Goal: Task Accomplishment & Management: Use online tool/utility

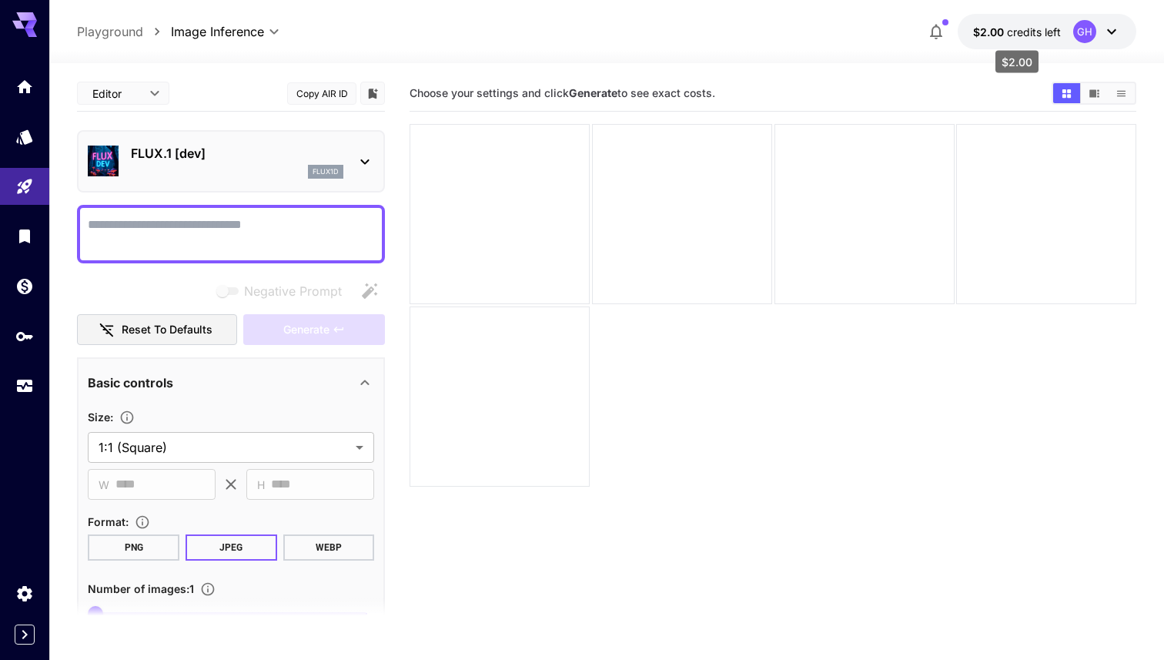
click at [1015, 34] on span "credits left" at bounding box center [1034, 31] width 54 height 13
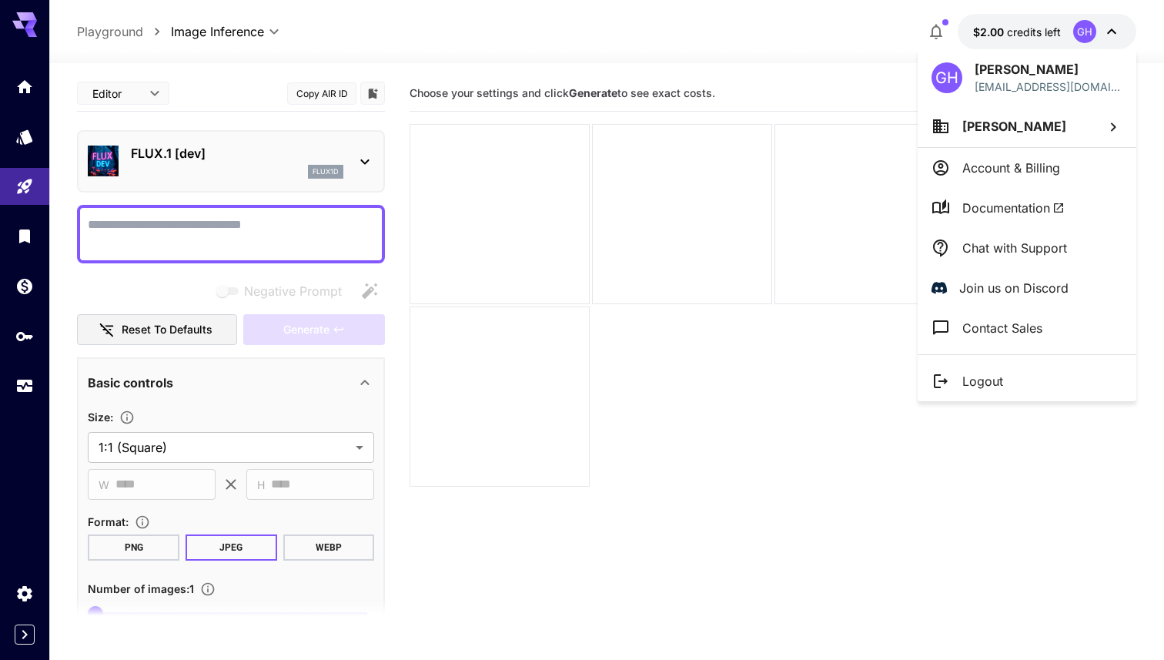
click at [876, 41] on div at bounding box center [582, 330] width 1164 height 660
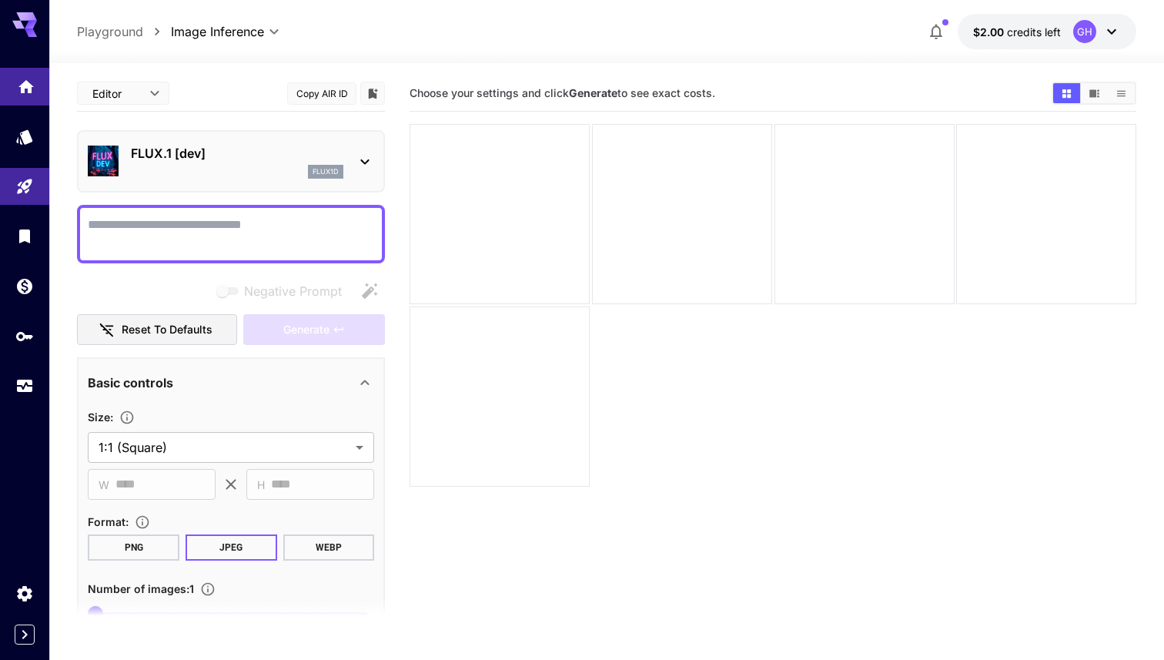
click at [14, 82] on link at bounding box center [24, 87] width 49 height 38
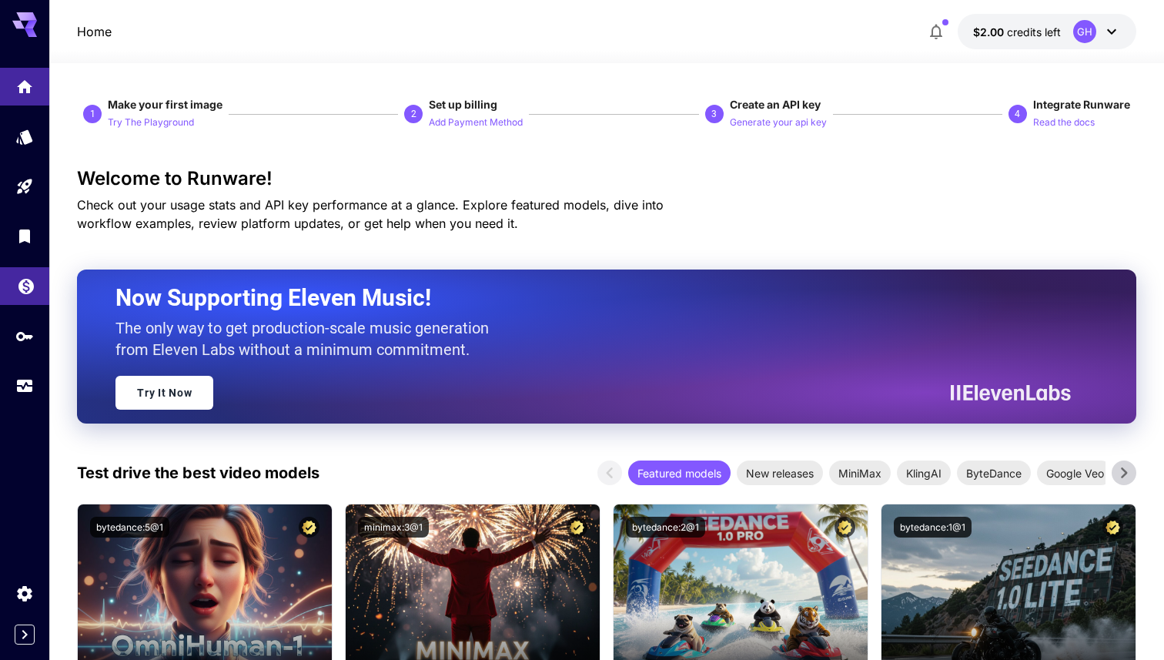
click at [26, 286] on icon "Wallet" at bounding box center [25, 281] width 15 height 15
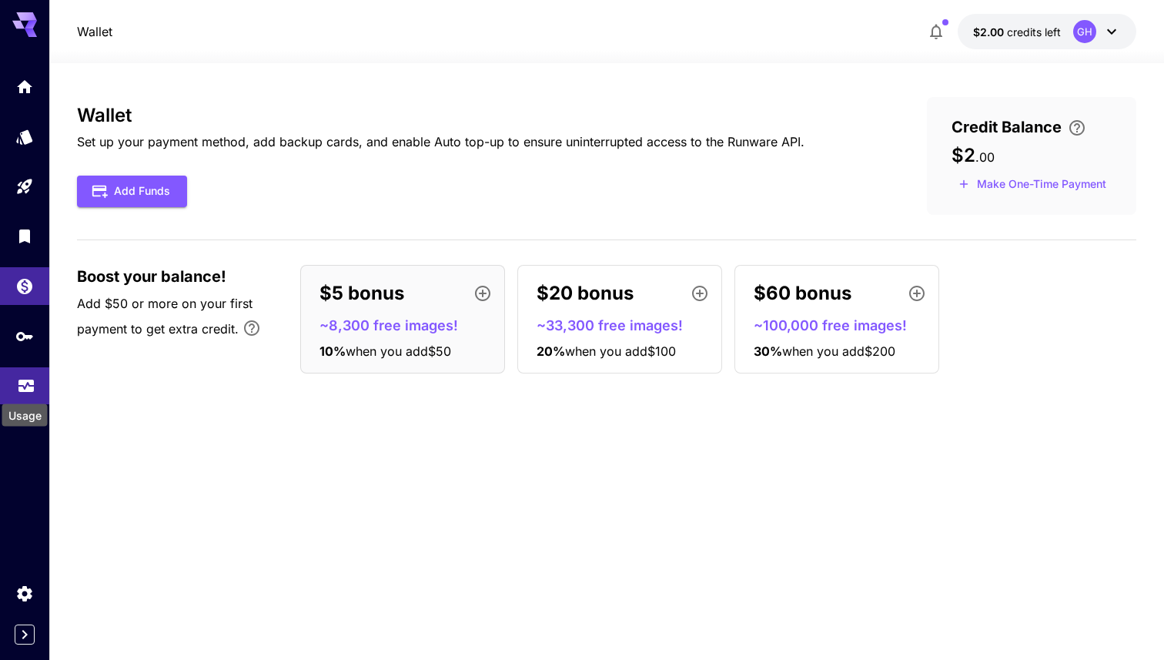
click at [21, 390] on icon "Usage" at bounding box center [26, 381] width 18 height 18
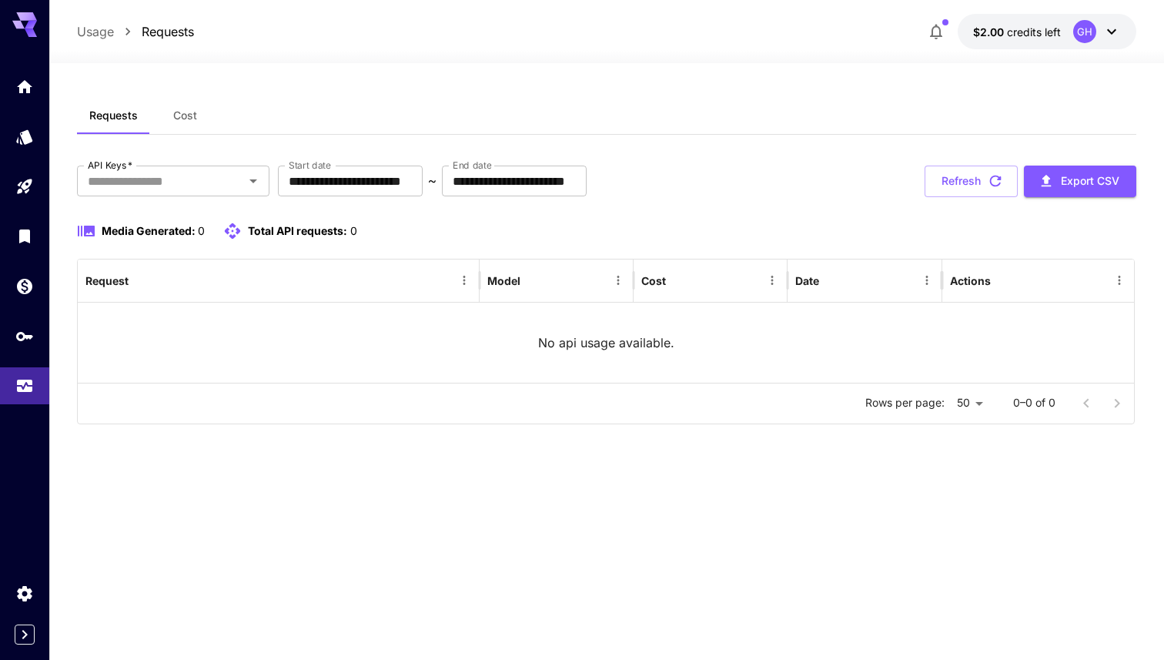
click at [165, 114] on button "Cost" at bounding box center [184, 115] width 69 height 37
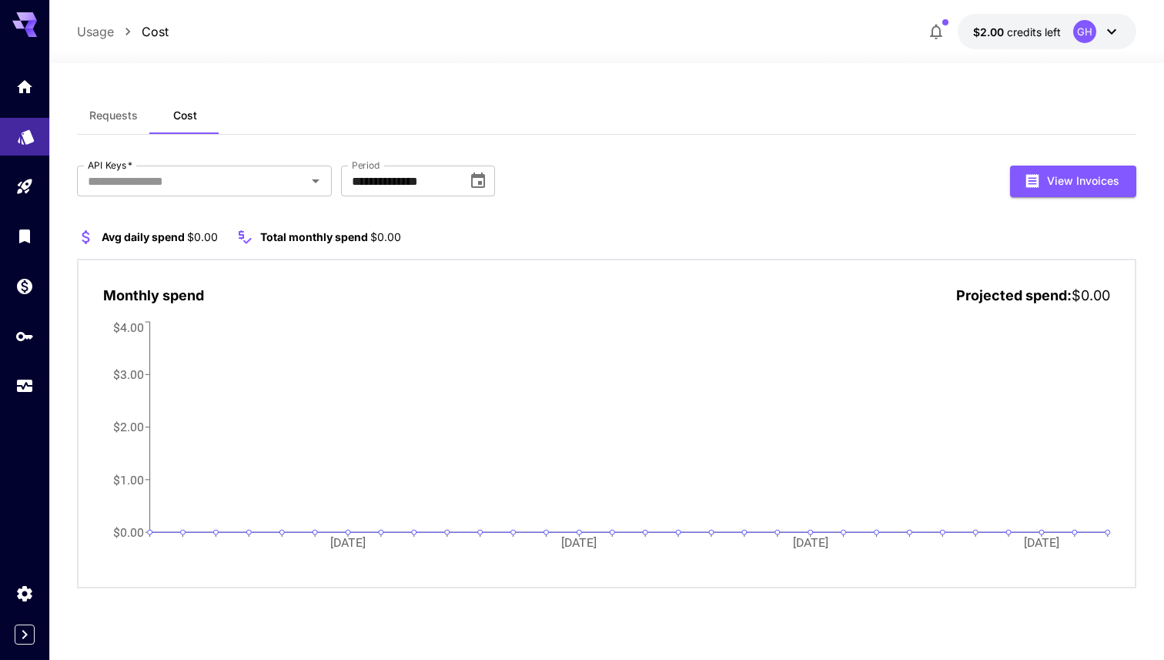
click at [18, 147] on link at bounding box center [24, 137] width 49 height 38
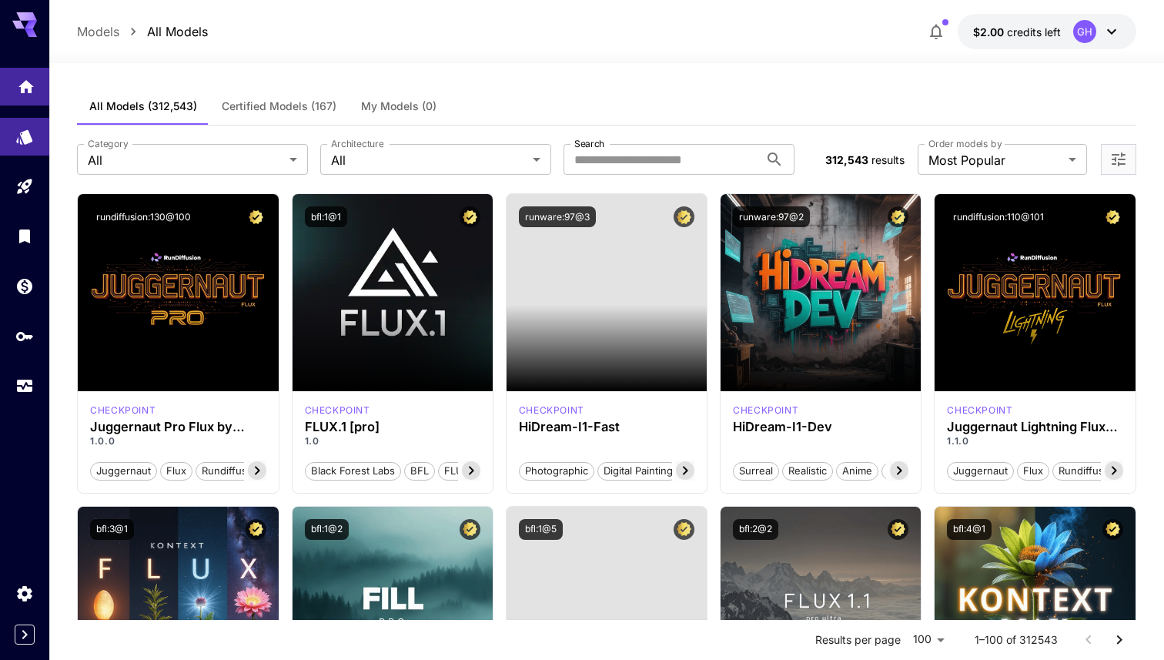
click at [24, 95] on link at bounding box center [24, 87] width 49 height 38
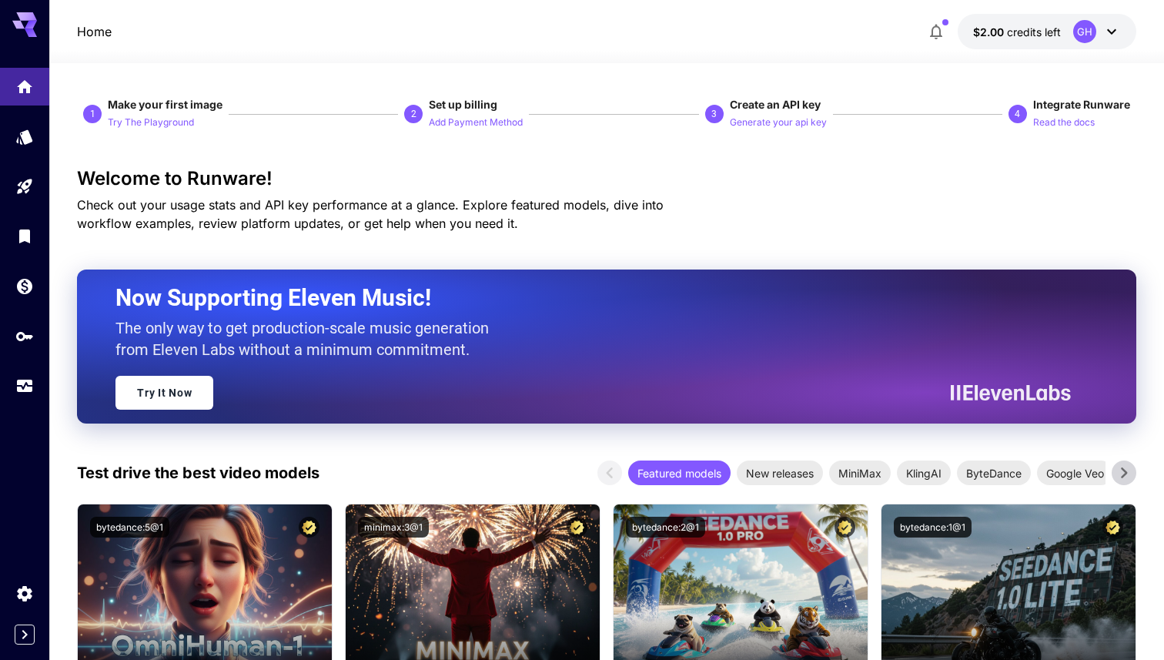
click at [1118, 35] on icon at bounding box center [1112, 31] width 18 height 18
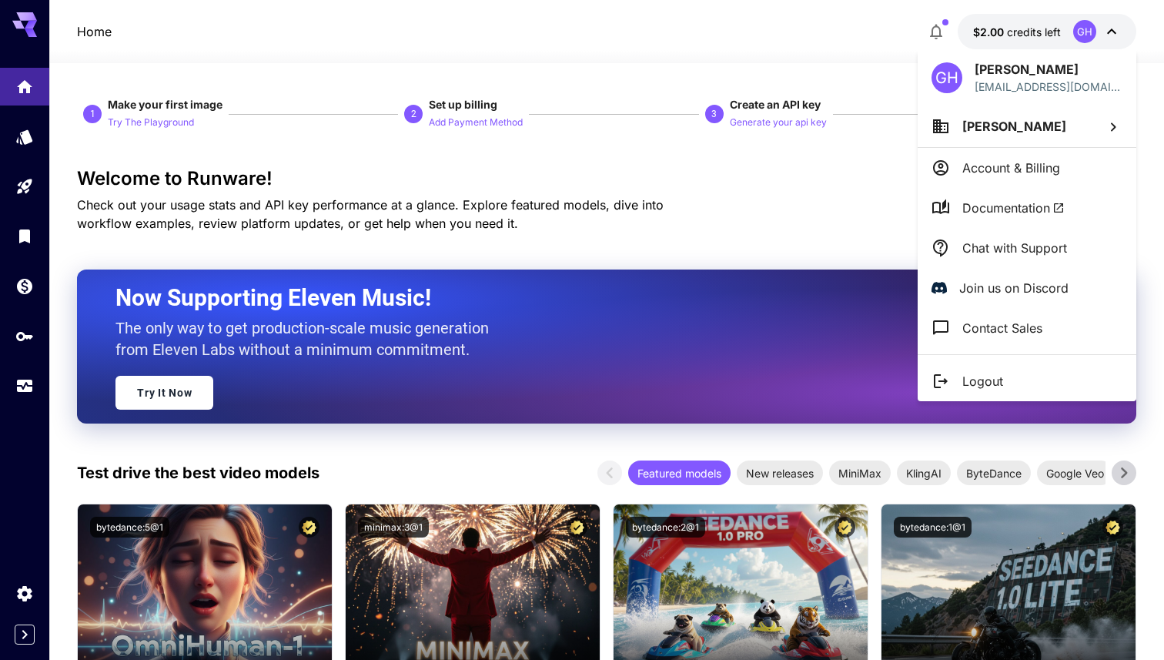
click at [1043, 170] on p "Account & Billing" at bounding box center [1012, 168] width 98 height 18
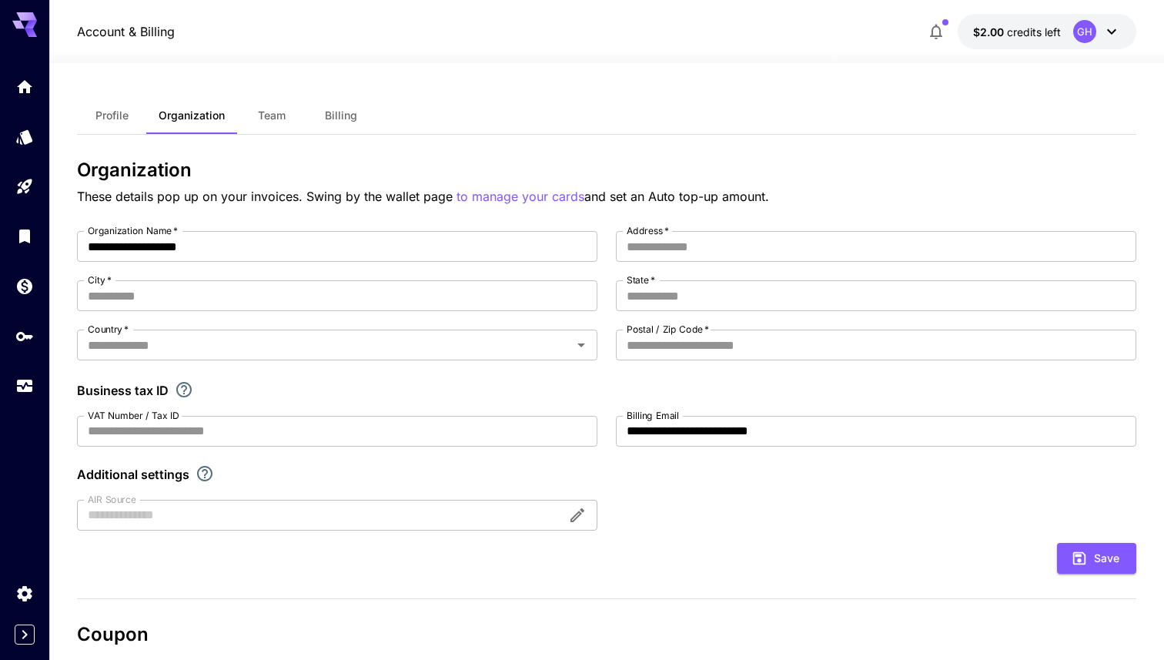
click at [355, 111] on span "Billing" at bounding box center [341, 116] width 32 height 14
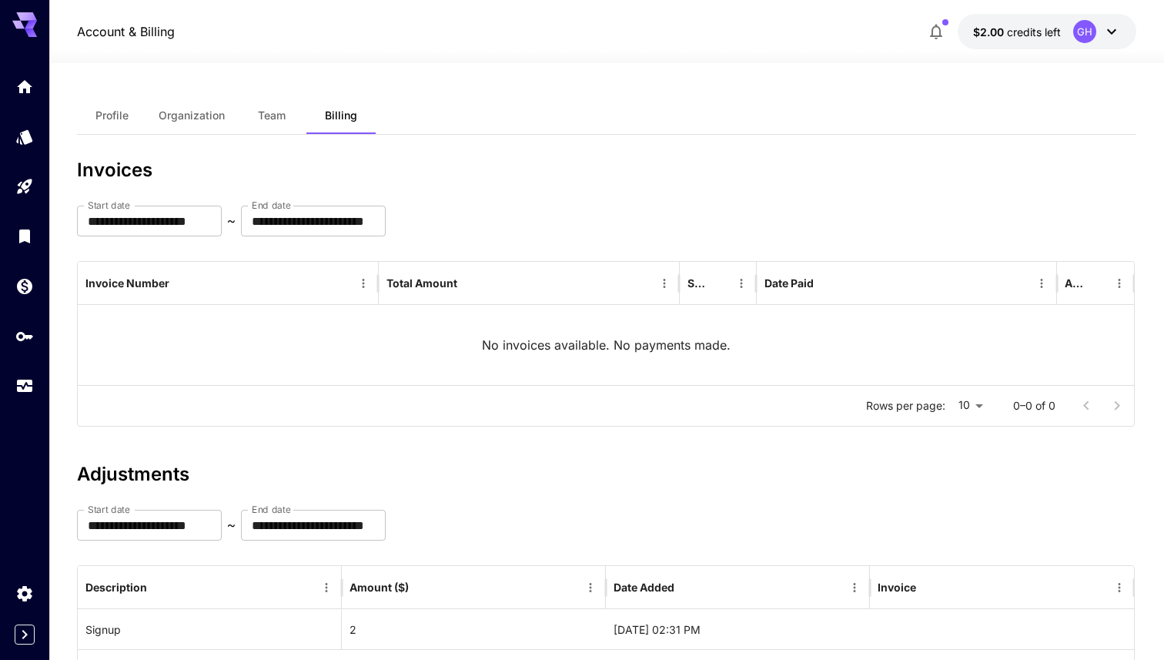
click at [1118, 27] on icon at bounding box center [1112, 31] width 18 height 18
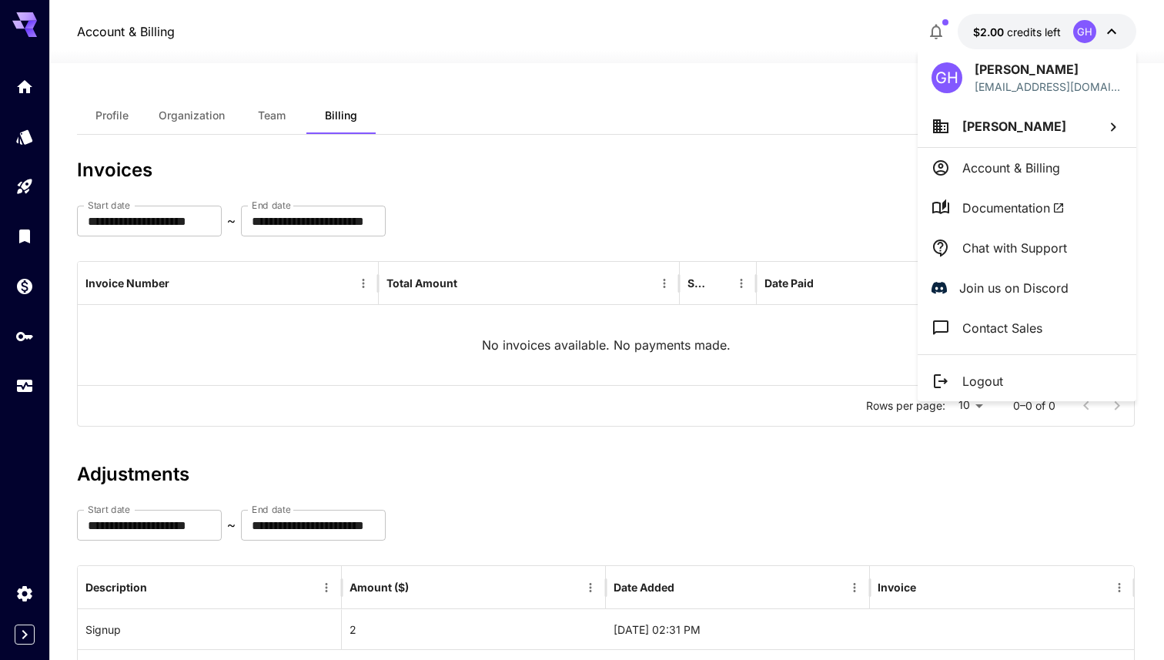
click at [1005, 206] on span "Documentation" at bounding box center [1014, 208] width 102 height 18
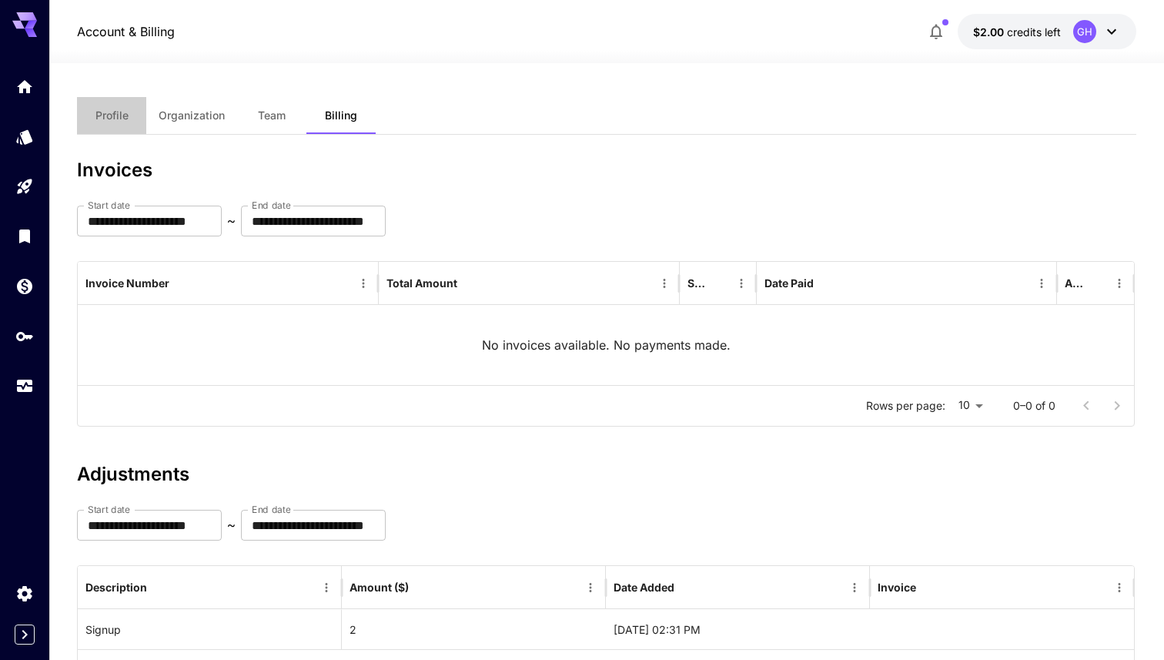
click at [117, 104] on button "Profile" at bounding box center [111, 115] width 69 height 37
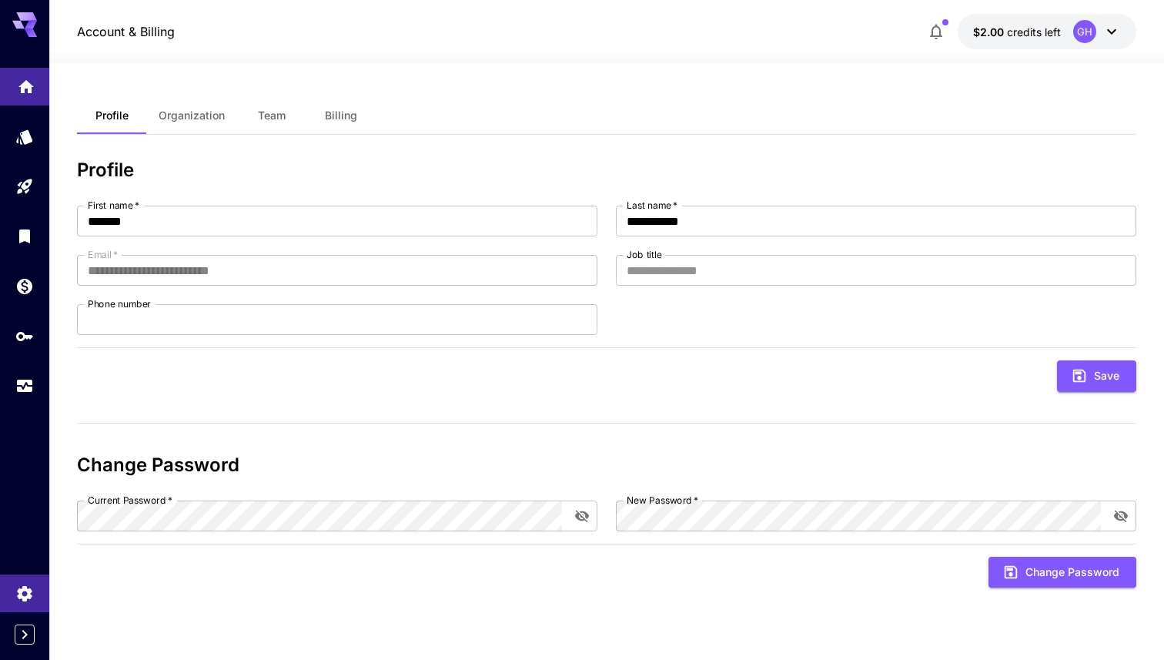
click at [23, 94] on link at bounding box center [24, 87] width 49 height 38
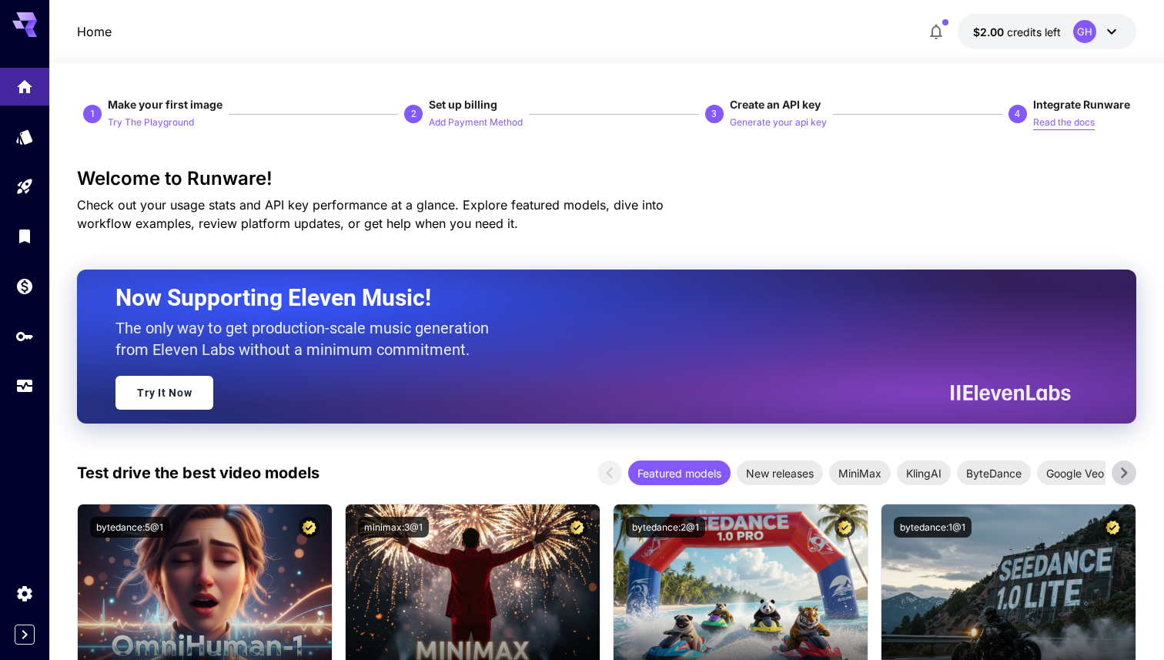
click at [1070, 121] on p "Read the docs" at bounding box center [1064, 123] width 62 height 15
click at [1020, 33] on span "credits left" at bounding box center [1034, 31] width 54 height 13
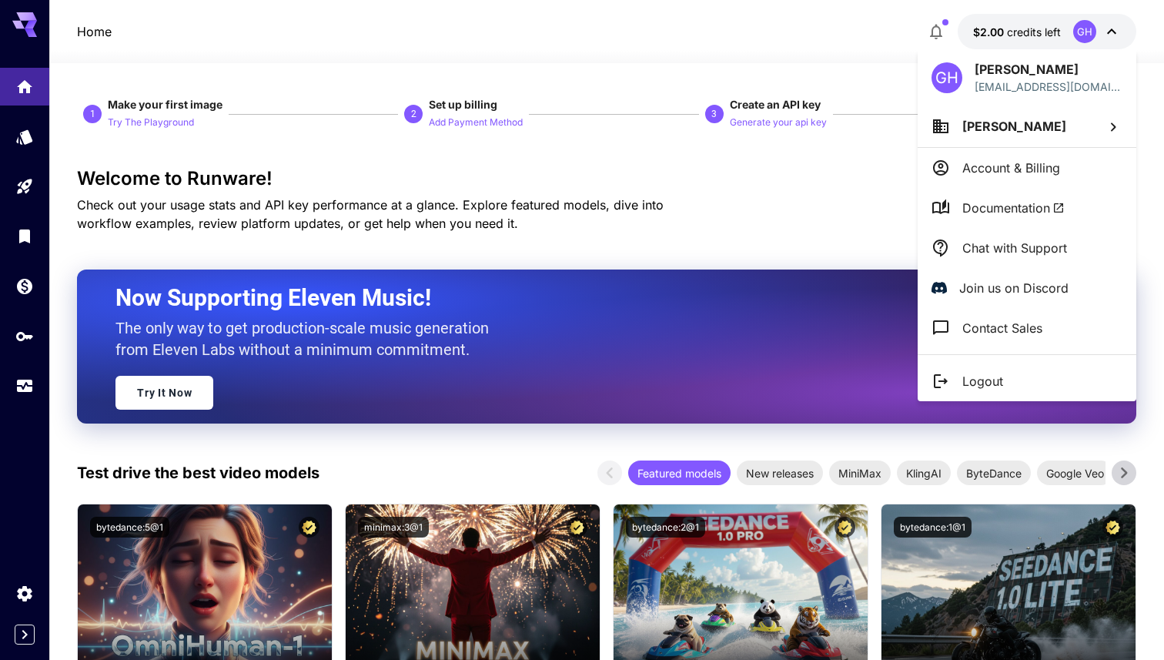
click at [61, 97] on div at bounding box center [582, 330] width 1164 height 660
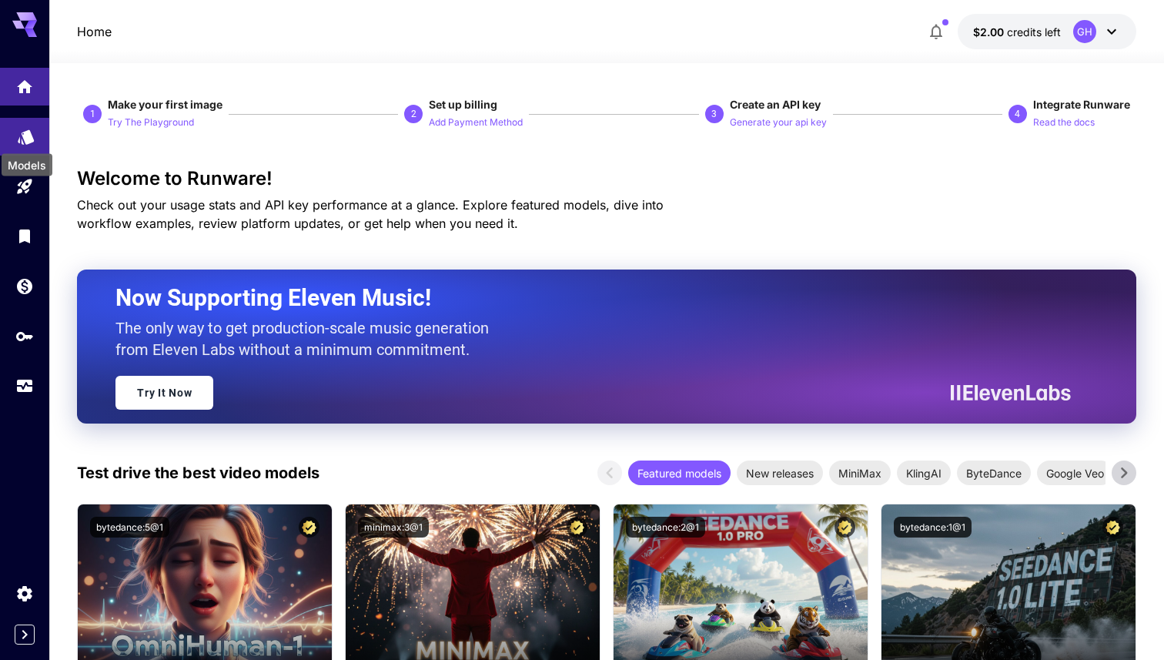
click at [29, 132] on icon "Models" at bounding box center [26, 133] width 16 height 15
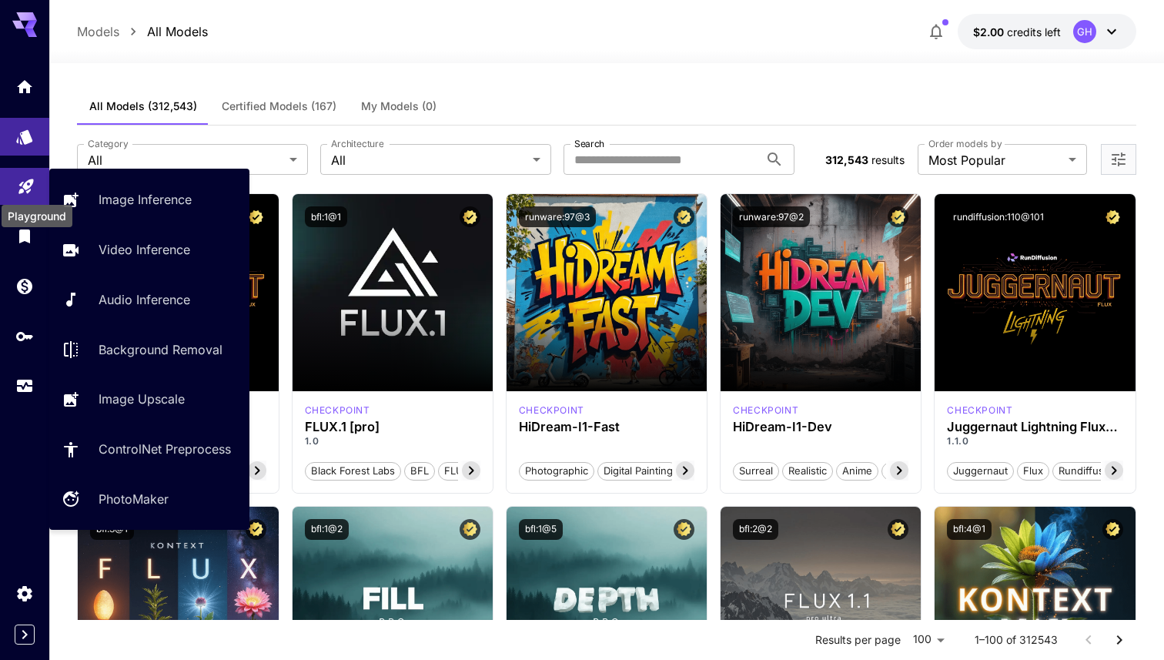
click at [32, 175] on link at bounding box center [24, 187] width 49 height 38
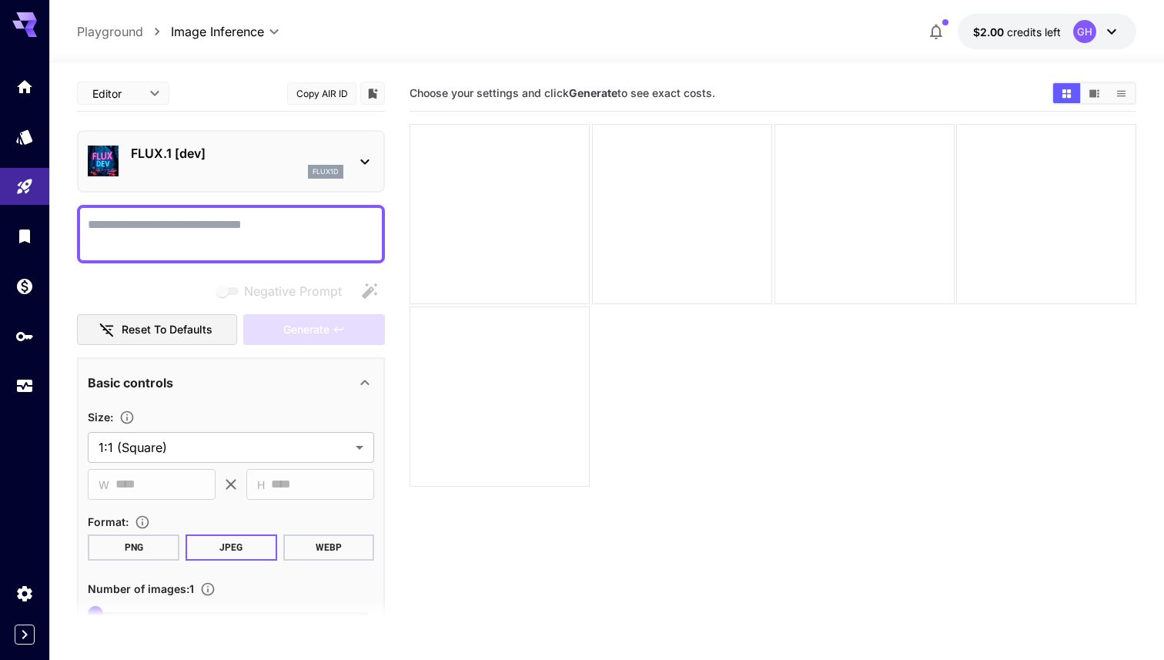
click at [354, 168] on div "FLUX.1 [dev] flux1d" at bounding box center [231, 161] width 286 height 47
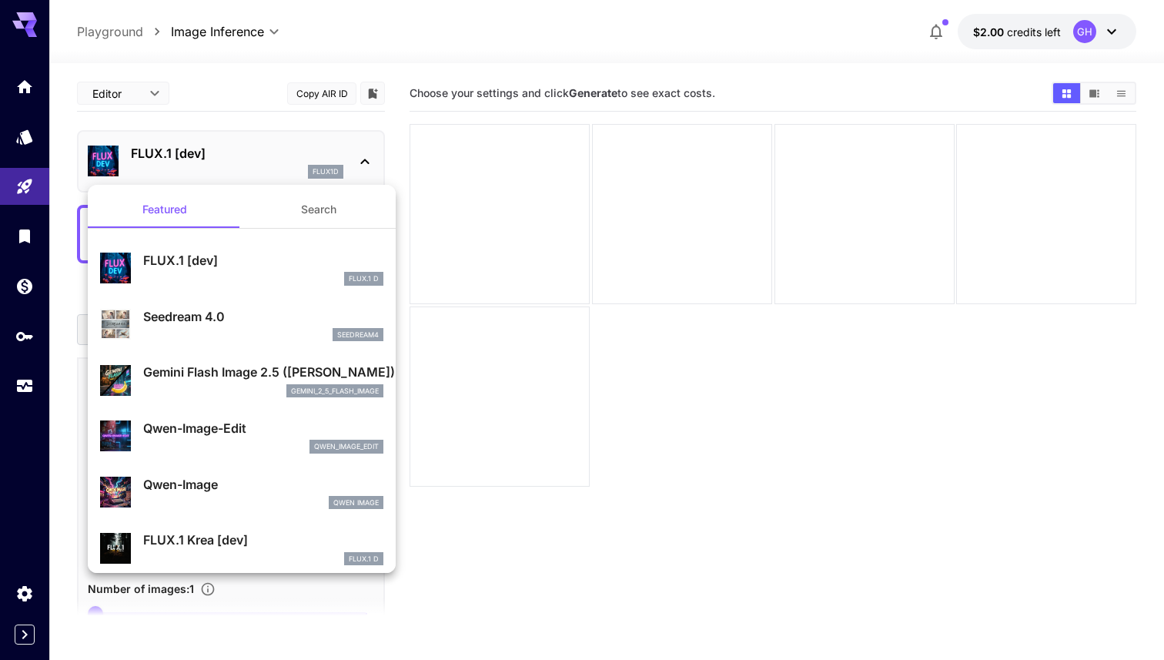
click at [354, 168] on div at bounding box center [582, 330] width 1164 height 660
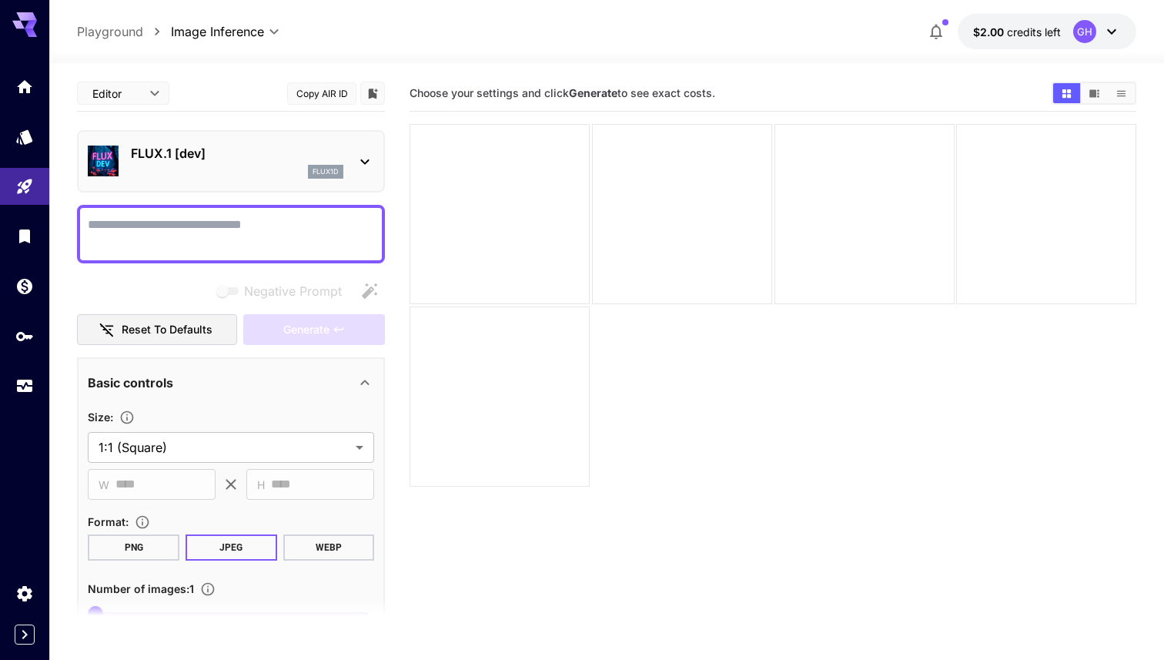
click at [305, 221] on textarea "Negative Prompt" at bounding box center [231, 234] width 286 height 37
click at [22, 239] on icon "Library" at bounding box center [26, 232] width 18 height 18
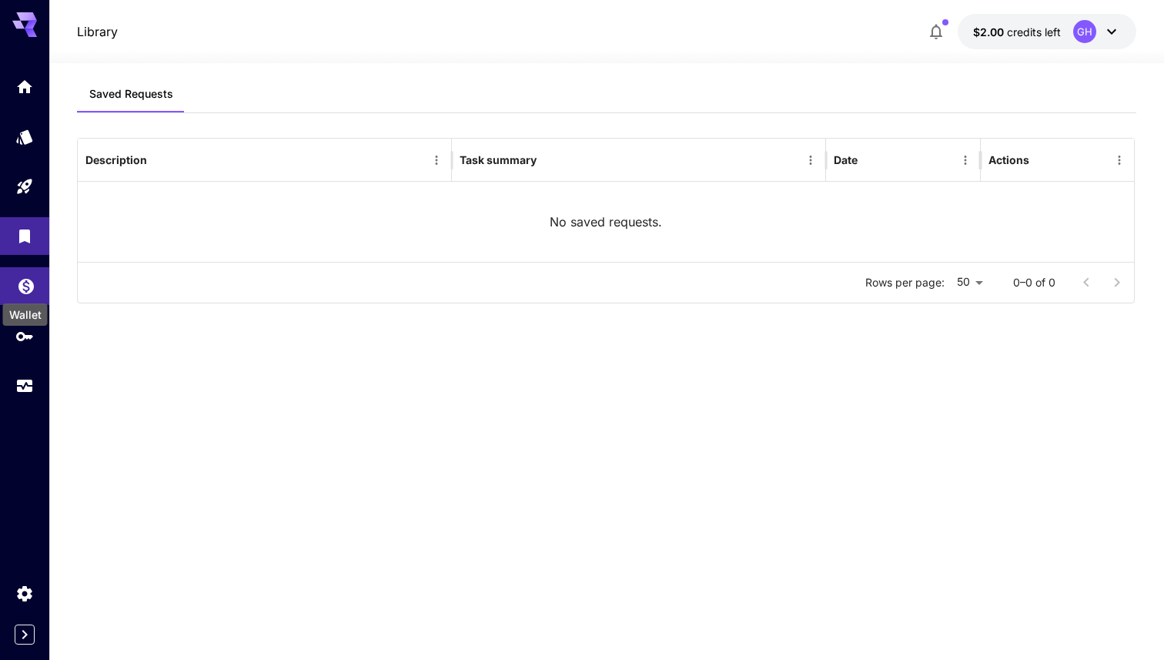
click at [32, 287] on icon "Wallet" at bounding box center [25, 281] width 15 height 15
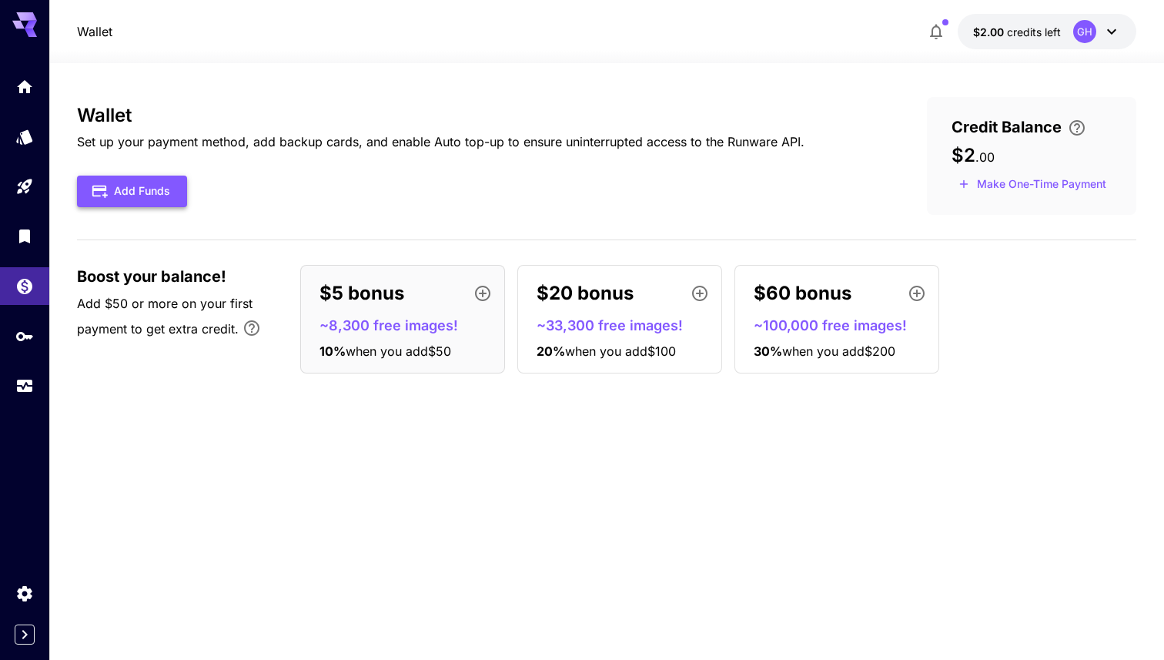
click at [174, 200] on button "Add Funds" at bounding box center [132, 192] width 110 height 32
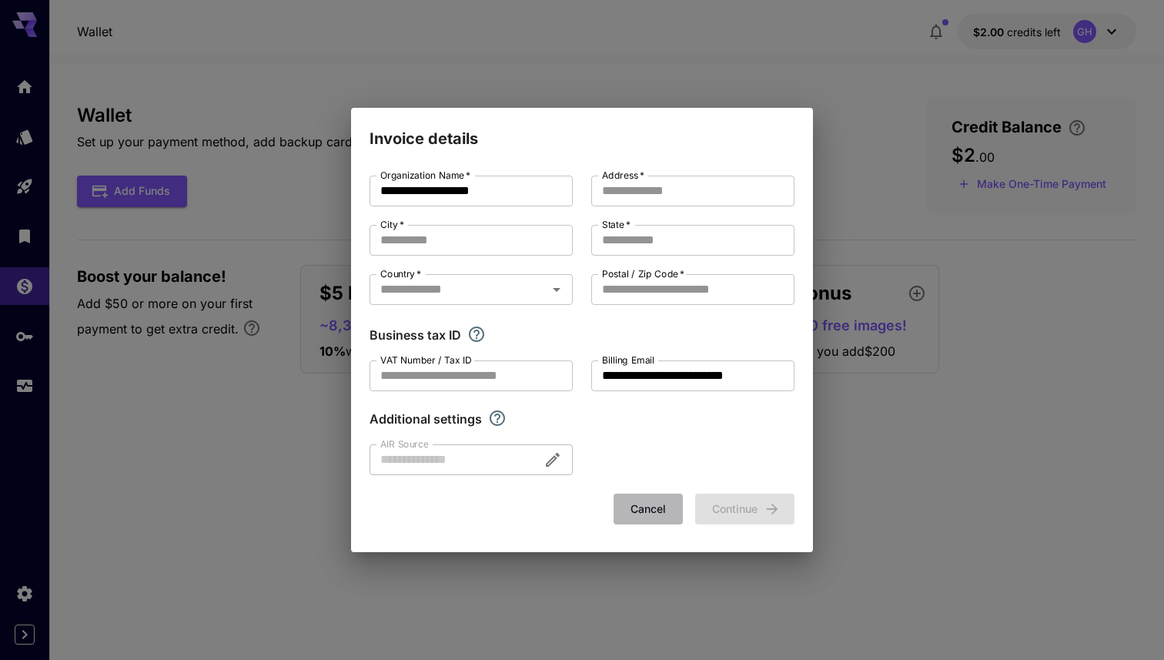
click at [658, 508] on button "Cancel" at bounding box center [648, 510] width 69 height 32
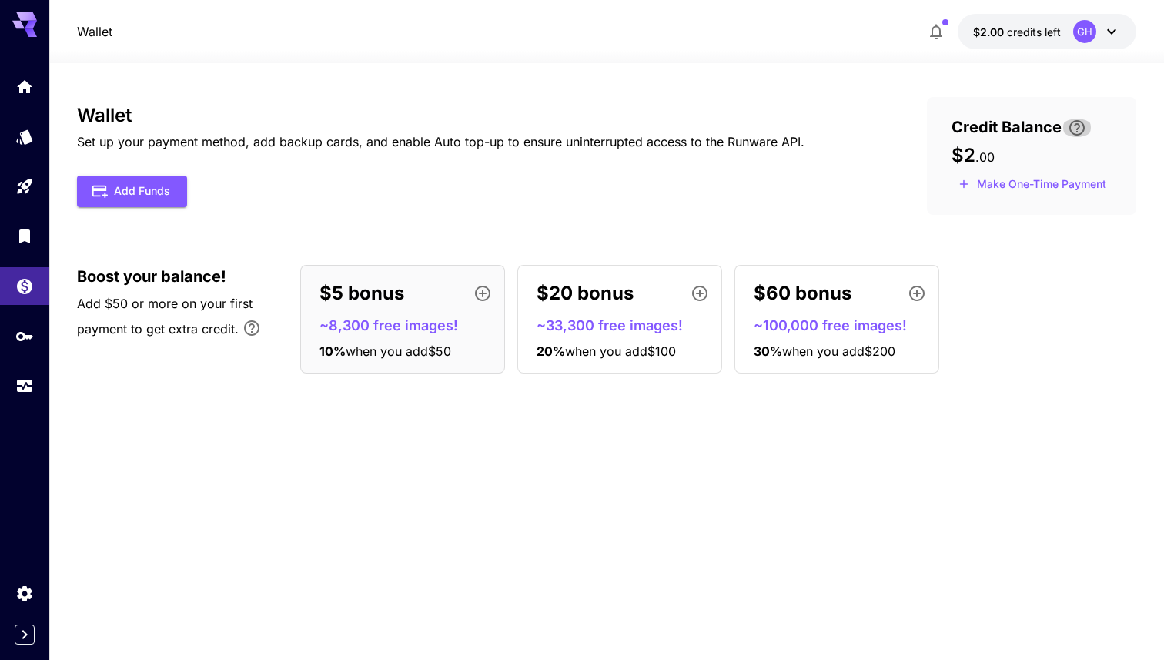
click at [1081, 131] on icon "\a Enter your card details and choose an Auto top-up amount to avoid service in…" at bounding box center [1077, 128] width 18 height 18
click at [848, 165] on div "Wallet Set up your payment method, add backup cards, and enable Auto top-up to …" at bounding box center [607, 156] width 1060 height 118
click at [30, 99] on link at bounding box center [24, 87] width 49 height 38
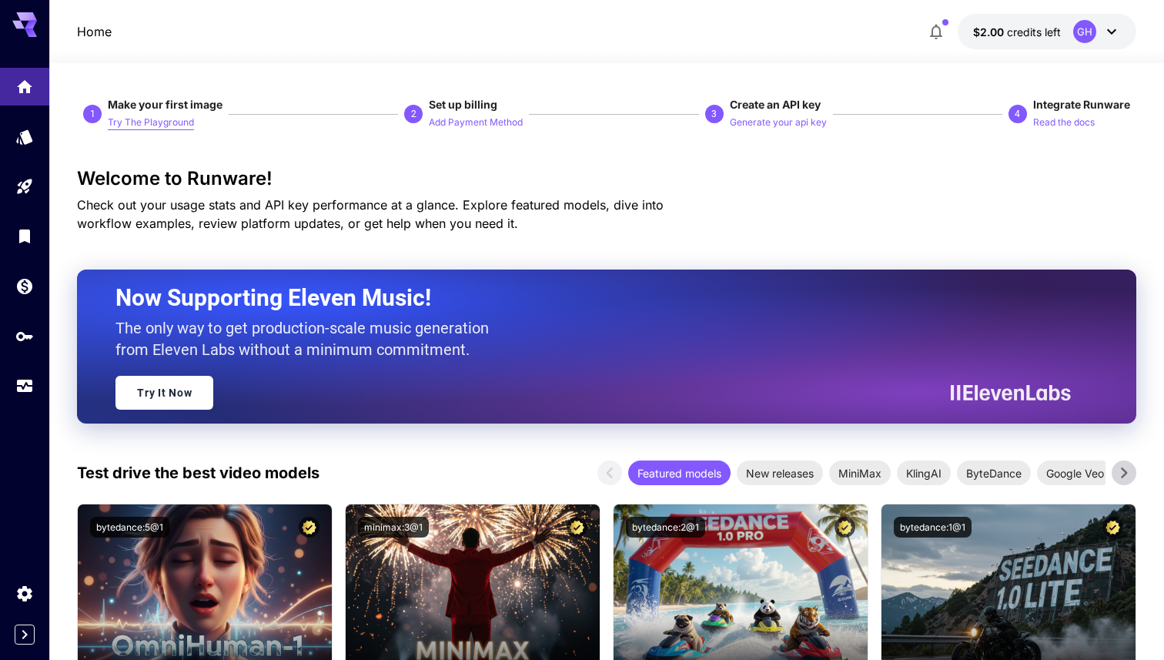
click at [178, 119] on p "Try The Playground" at bounding box center [151, 123] width 86 height 15
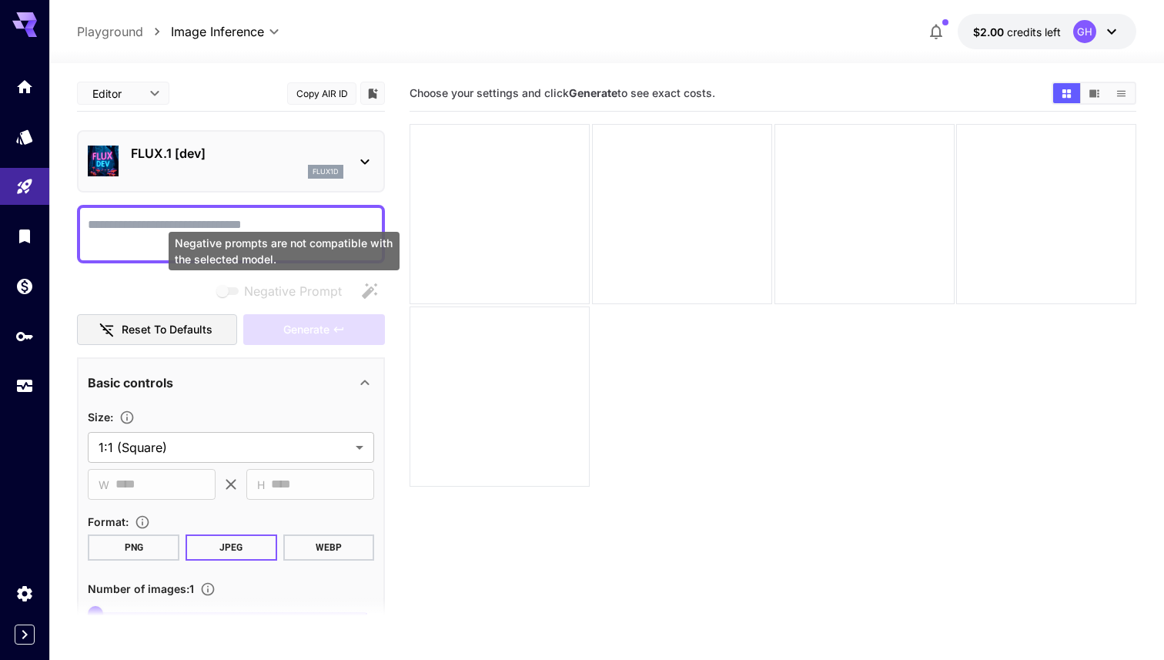
click at [300, 257] on div "Negative prompts are not compatible with the selected model." at bounding box center [284, 251] width 231 height 39
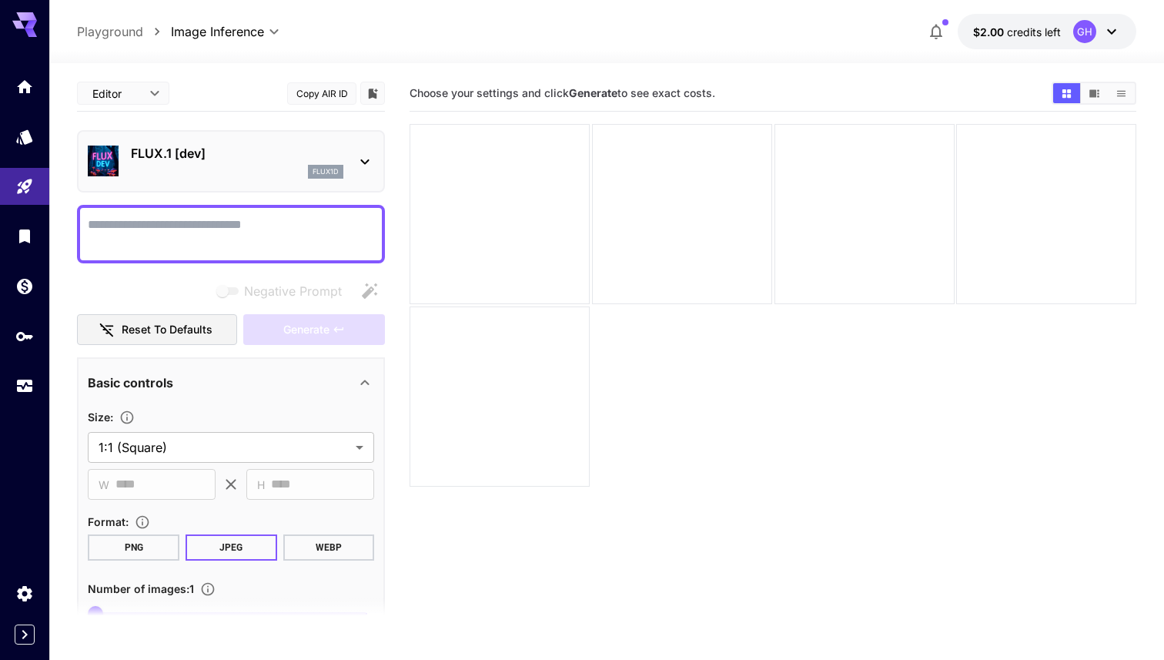
click at [1137, 385] on section "**********" at bounding box center [606, 422] width 1115 height 718
